Goal: Navigation & Orientation: Find specific page/section

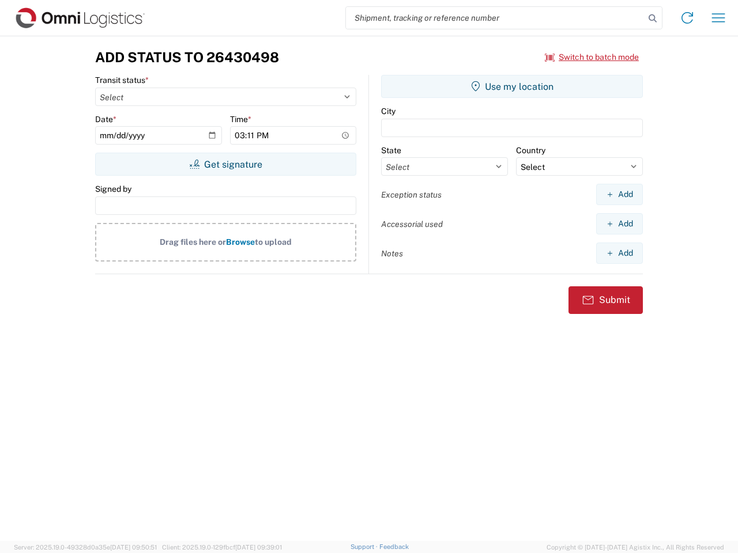
click at [495, 18] on input "search" at bounding box center [495, 18] width 299 height 22
click at [652, 18] on icon at bounding box center [652, 18] width 16 height 16
click at [687, 18] on icon at bounding box center [687, 18] width 18 height 18
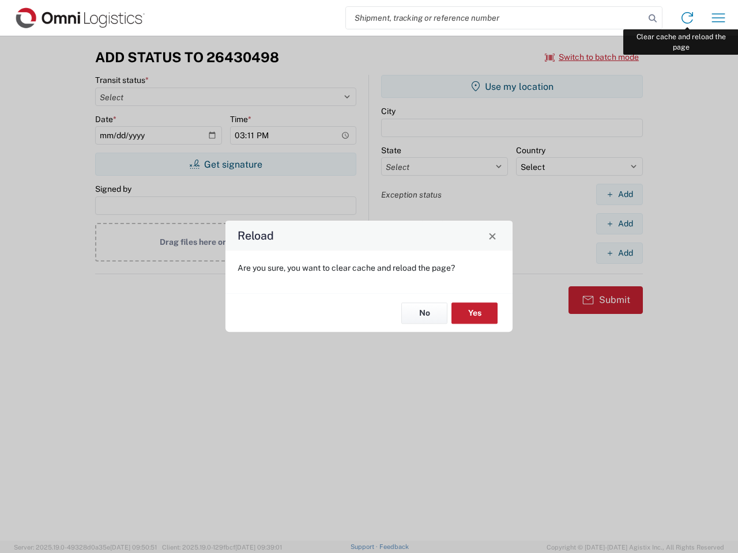
click at [718, 18] on div "Reload Are you sure, you want to clear cache and reload the page? No Yes" at bounding box center [369, 276] width 738 height 553
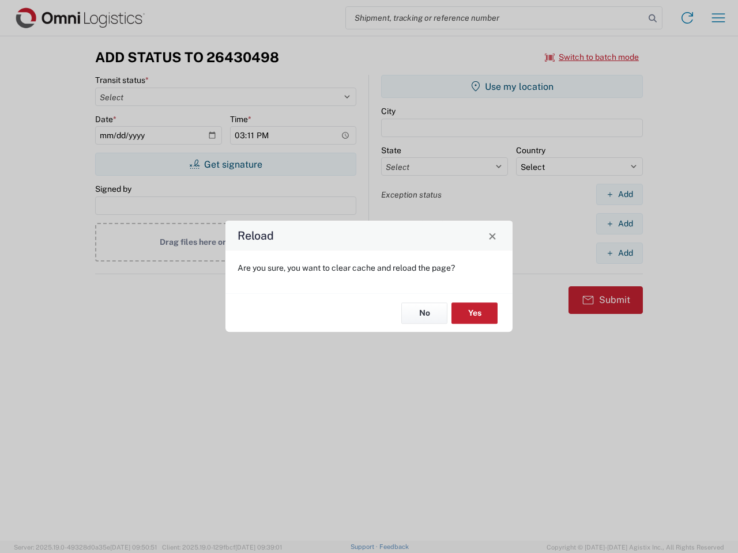
click at [592, 57] on div "Reload Are you sure, you want to clear cache and reload the page? No Yes" at bounding box center [369, 276] width 738 height 553
click at [225, 164] on div "Reload Are you sure, you want to clear cache and reload the page? No Yes" at bounding box center [369, 276] width 738 height 553
click at [512, 86] on div "Reload Are you sure, you want to clear cache and reload the page? No Yes" at bounding box center [369, 276] width 738 height 553
click at [619, 194] on div "Reload Are you sure, you want to clear cache and reload the page? No Yes" at bounding box center [369, 276] width 738 height 553
click at [619, 224] on div "Reload Are you sure, you want to clear cache and reload the page? No Yes" at bounding box center [369, 276] width 738 height 553
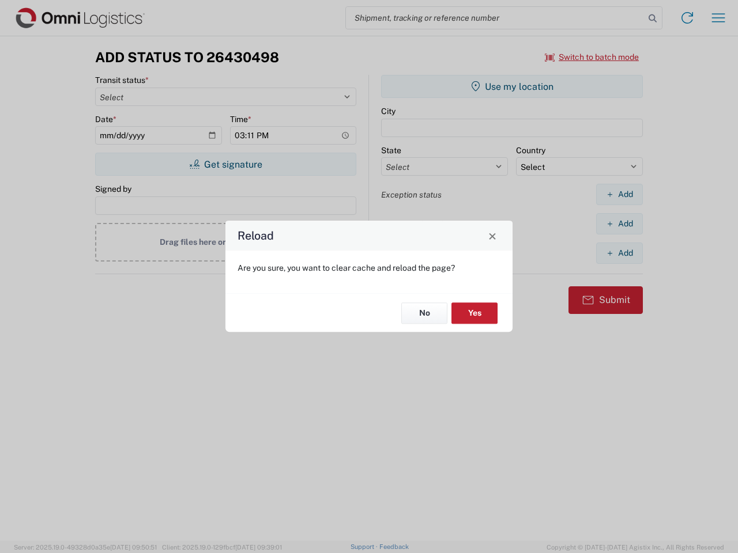
click at [619, 253] on div "Reload Are you sure, you want to clear cache and reload the page? No Yes" at bounding box center [369, 276] width 738 height 553
